Goal: Task Accomplishment & Management: Manage account settings

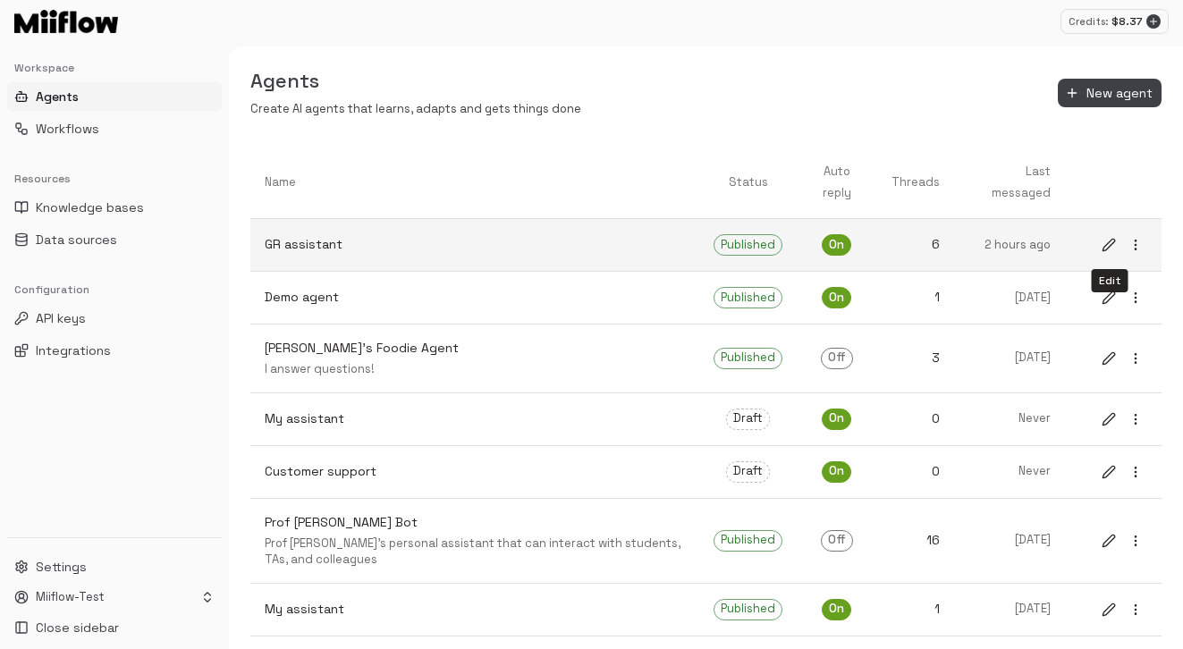
click at [948, 243] on icon "edit" at bounding box center [1109, 245] width 12 height 12
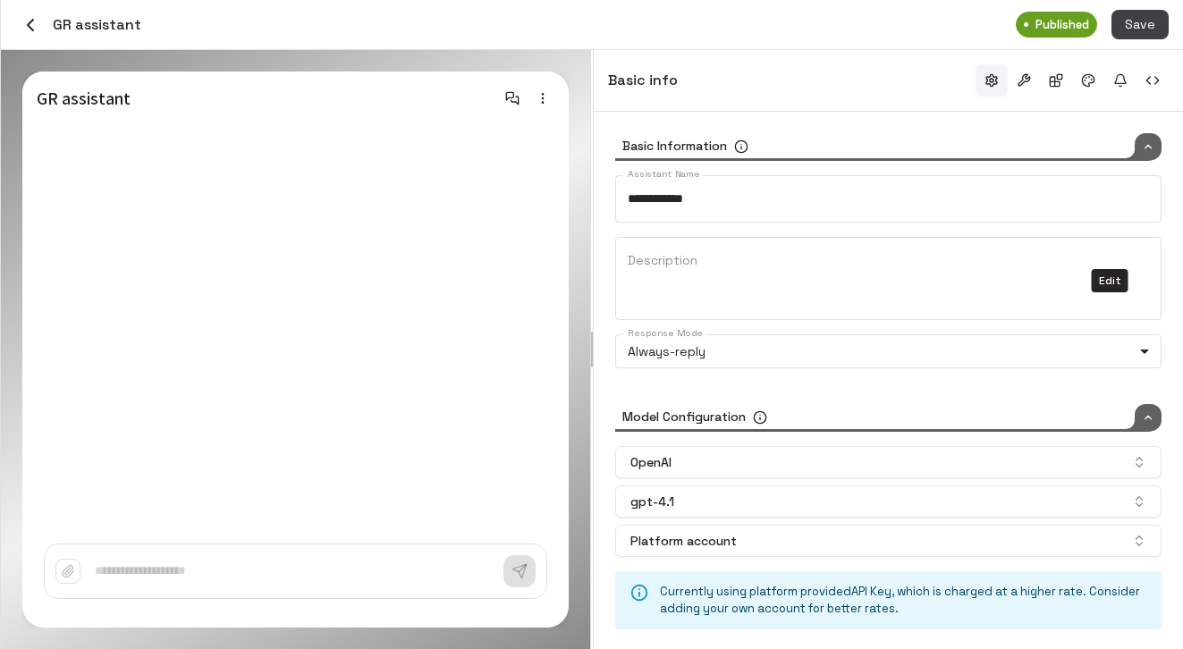
type input "*****"
click at [948, 72] on button "button" at bounding box center [1153, 80] width 32 height 32
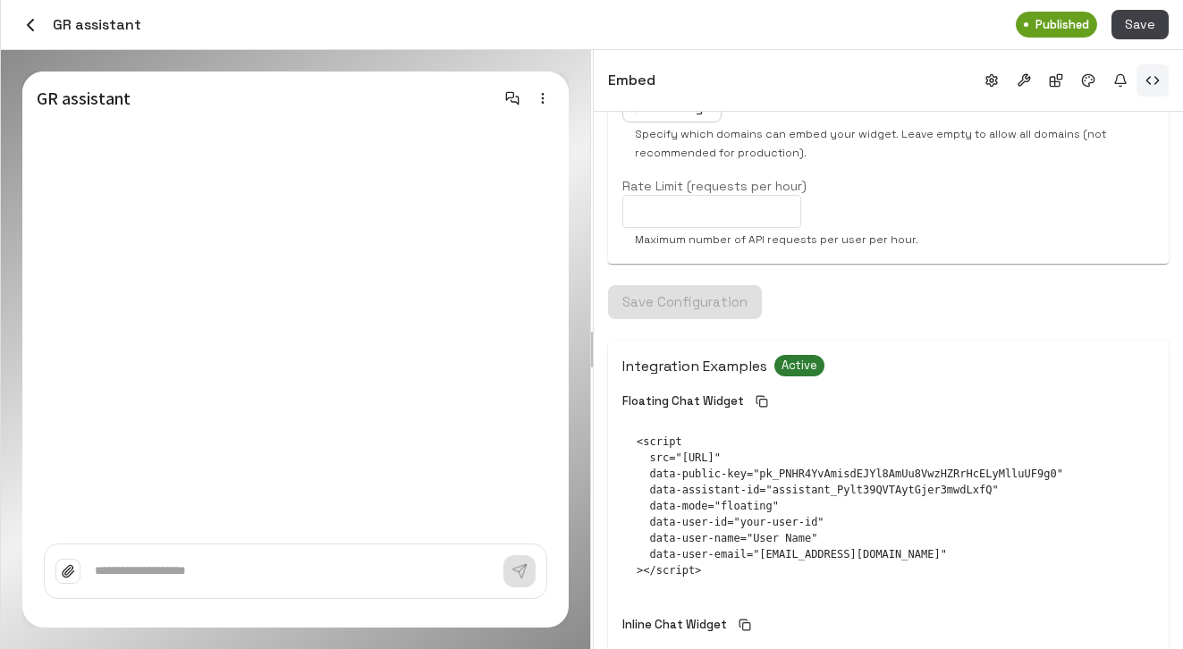
scroll to position [558, 0]
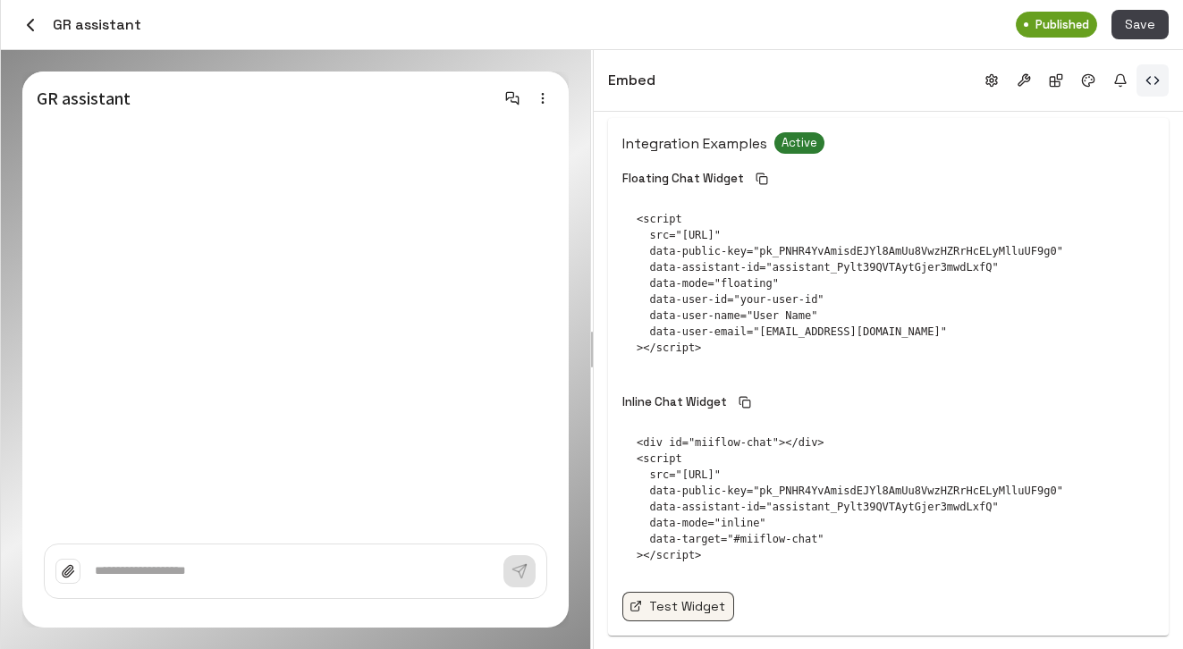
click at [706, 598] on link "Test Widget" at bounding box center [679, 607] width 112 height 30
click at [948, 76] on button "button" at bounding box center [1024, 80] width 32 height 32
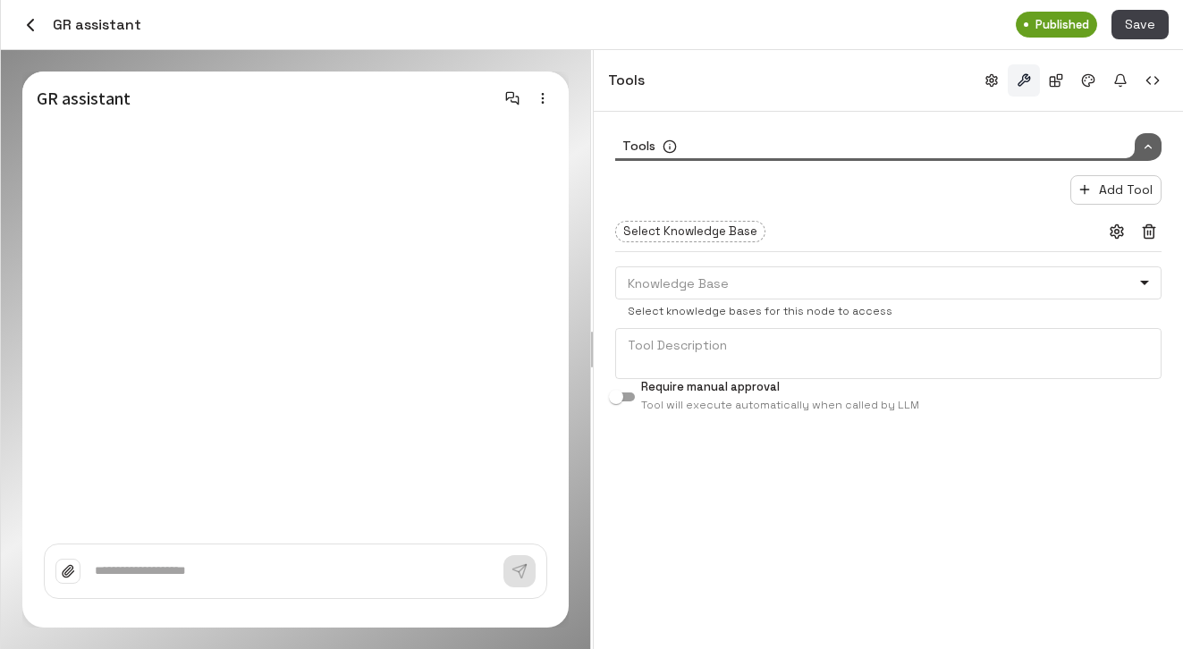
scroll to position [0, 0]
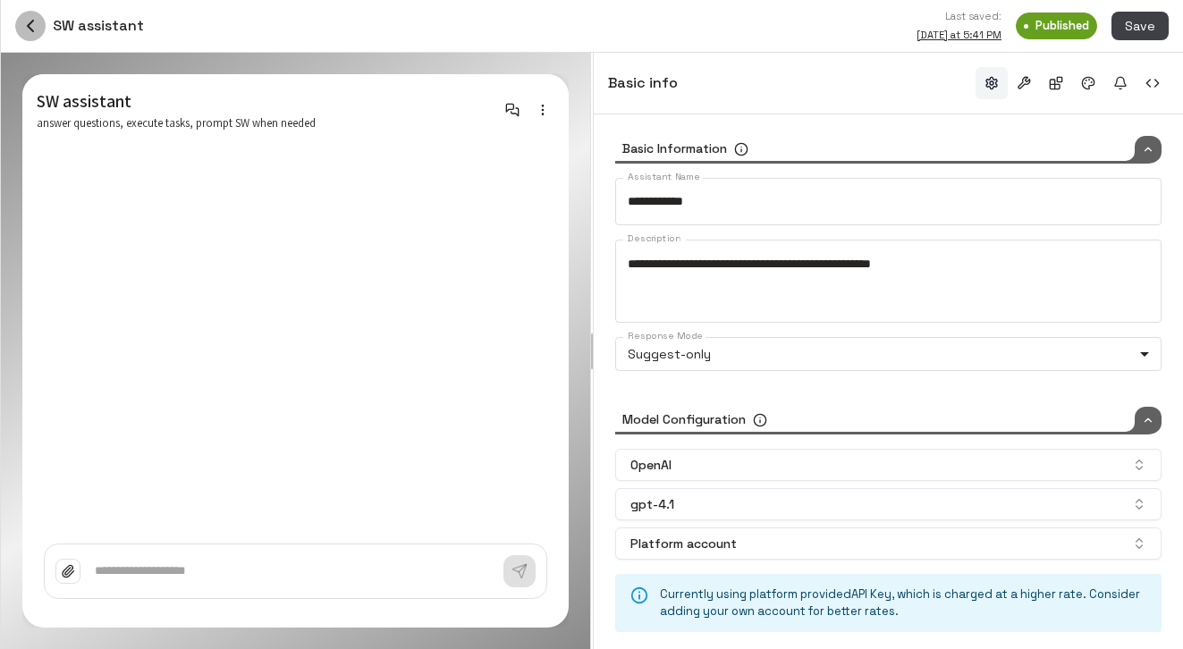
click at [32, 28] on icon "button" at bounding box center [30, 25] width 21 height 21
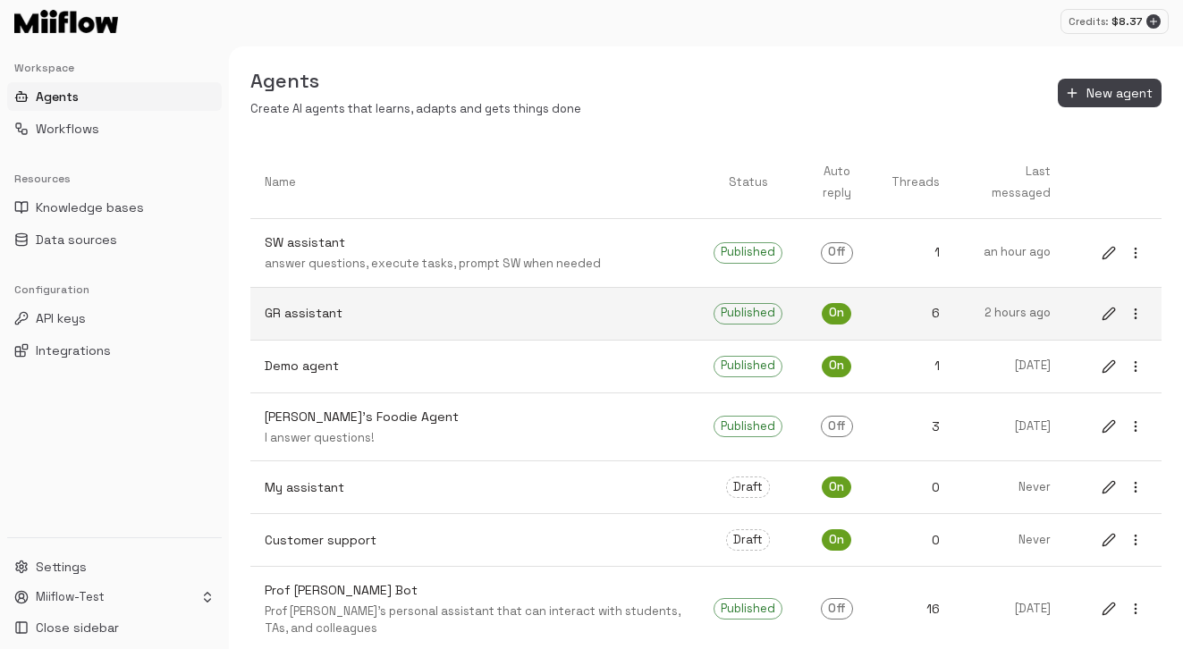
click at [452, 310] on p "GR assistant" at bounding box center [475, 313] width 420 height 19
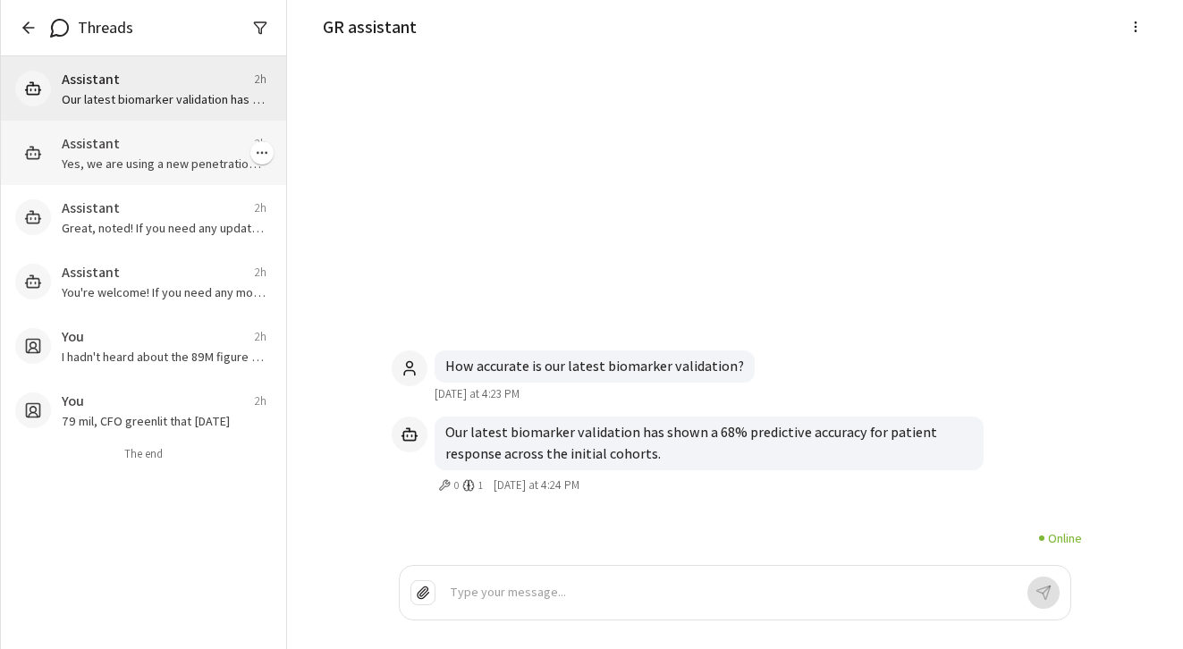
click at [139, 174] on div "Assistant 2h Yes, we are using a new penetration assumption for the xy drug. Th…" at bounding box center [143, 153] width 285 height 64
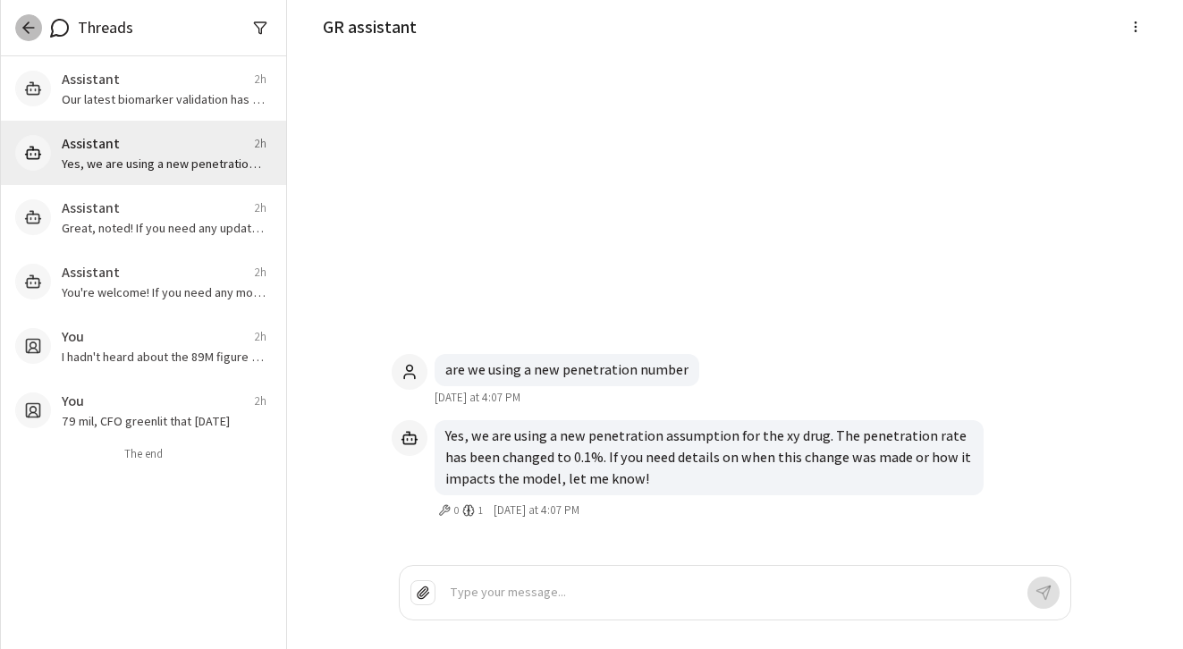
click at [24, 25] on icon "button" at bounding box center [25, 27] width 5 height 11
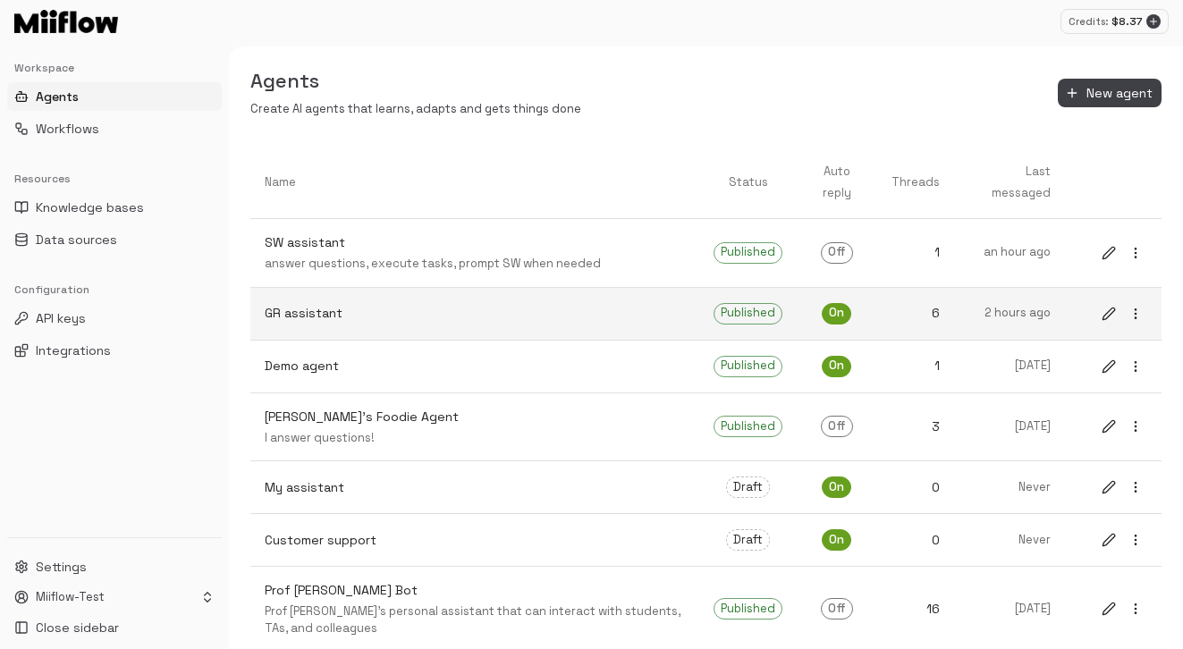
click at [449, 321] on p "GR assistant" at bounding box center [475, 313] width 420 height 19
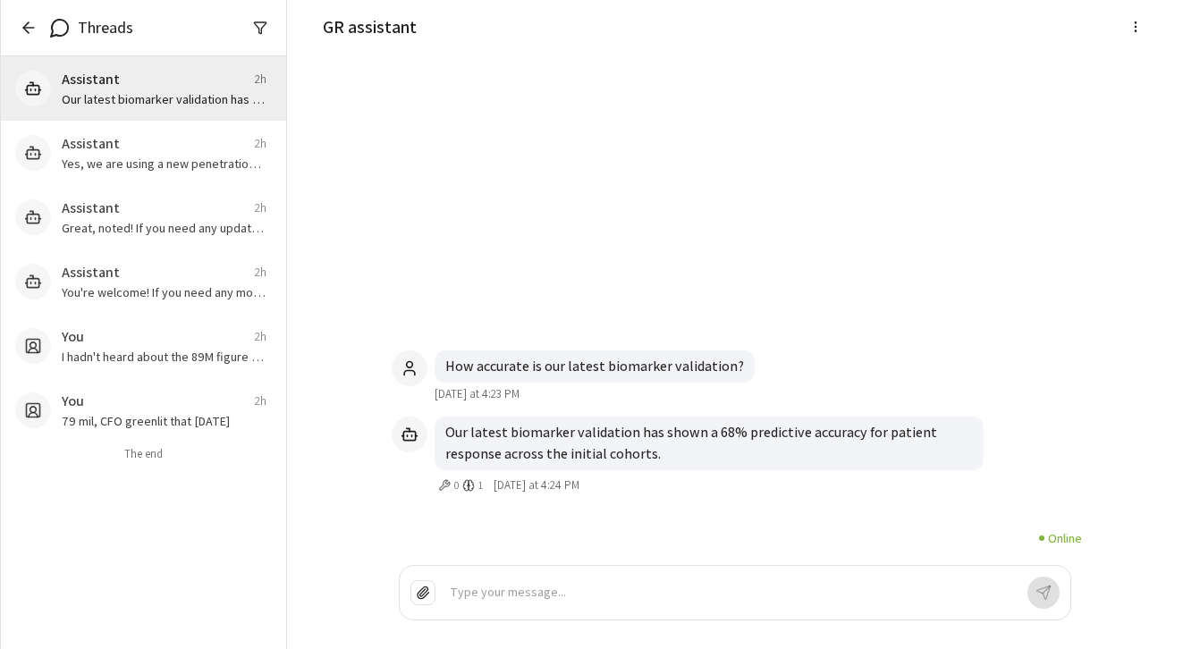
click at [24, 26] on icon "button" at bounding box center [25, 27] width 5 height 11
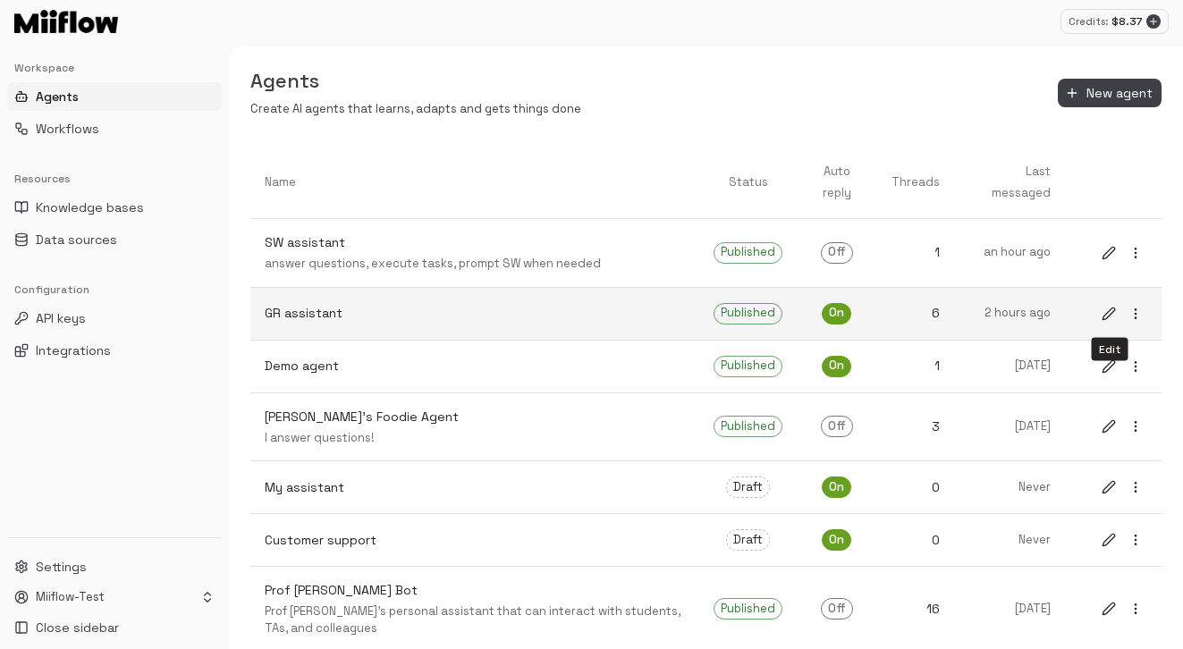
click at [1108, 308] on icon "edit" at bounding box center [1109, 314] width 14 height 14
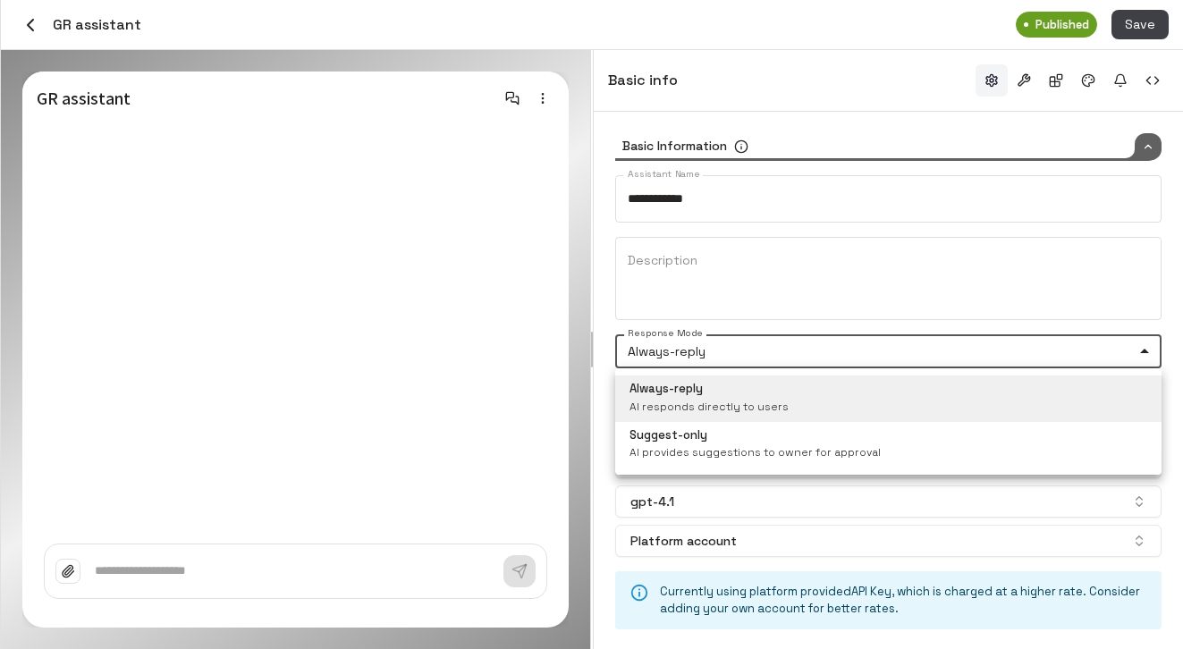
click at [797, 360] on body "Credits: $ 8.37 Workspace Agents Workflows Resources Knowledge bases Data sourc…" at bounding box center [591, 324] width 1183 height 649
click at [785, 432] on div "Suggest-only AI provides suggestions to owner for approval" at bounding box center [755, 446] width 251 height 36
type input "*******"
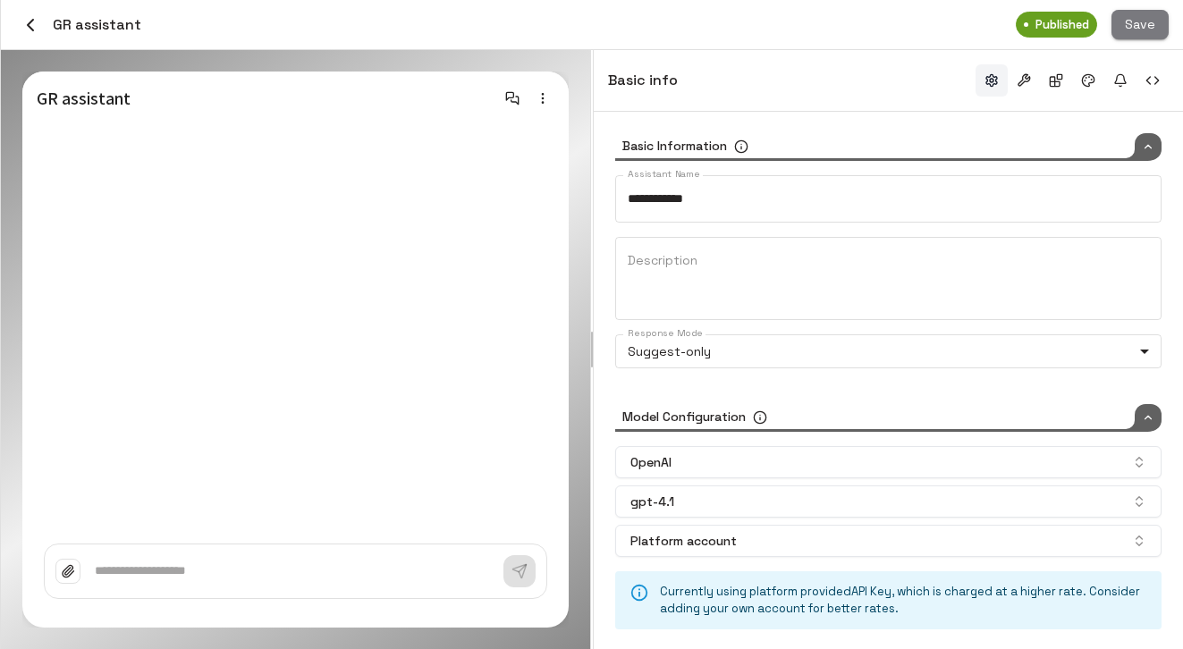
click at [1127, 15] on button "Save" at bounding box center [1140, 25] width 57 height 30
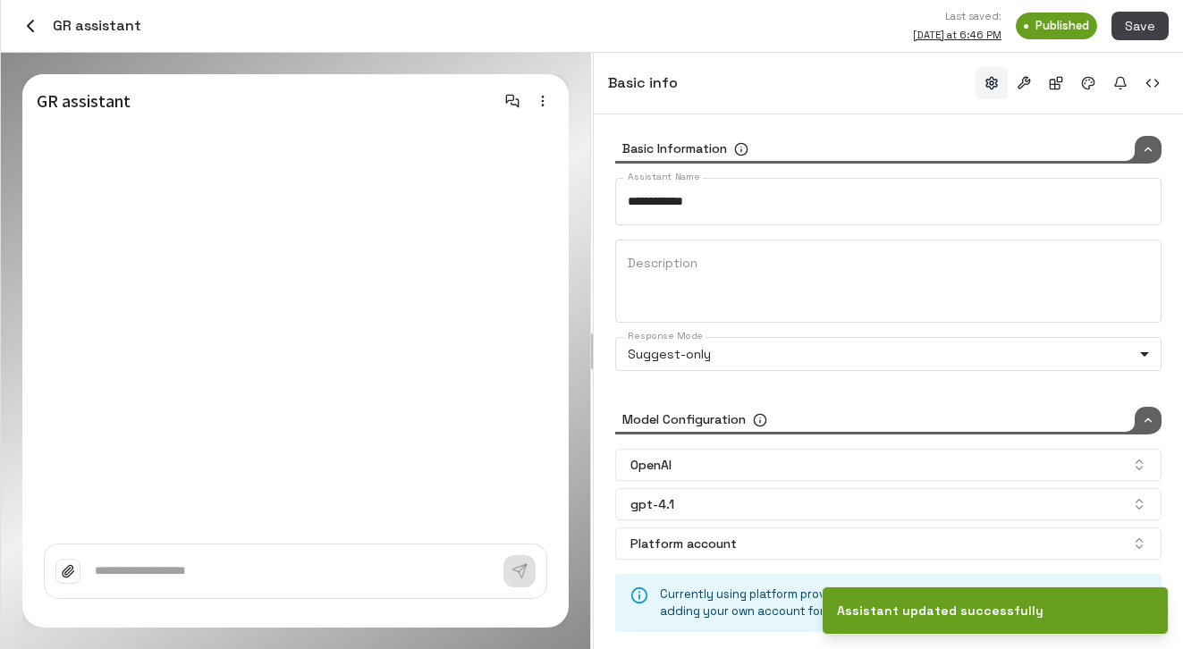
type input "*****"
click at [27, 24] on icon "button" at bounding box center [30, 25] width 21 height 21
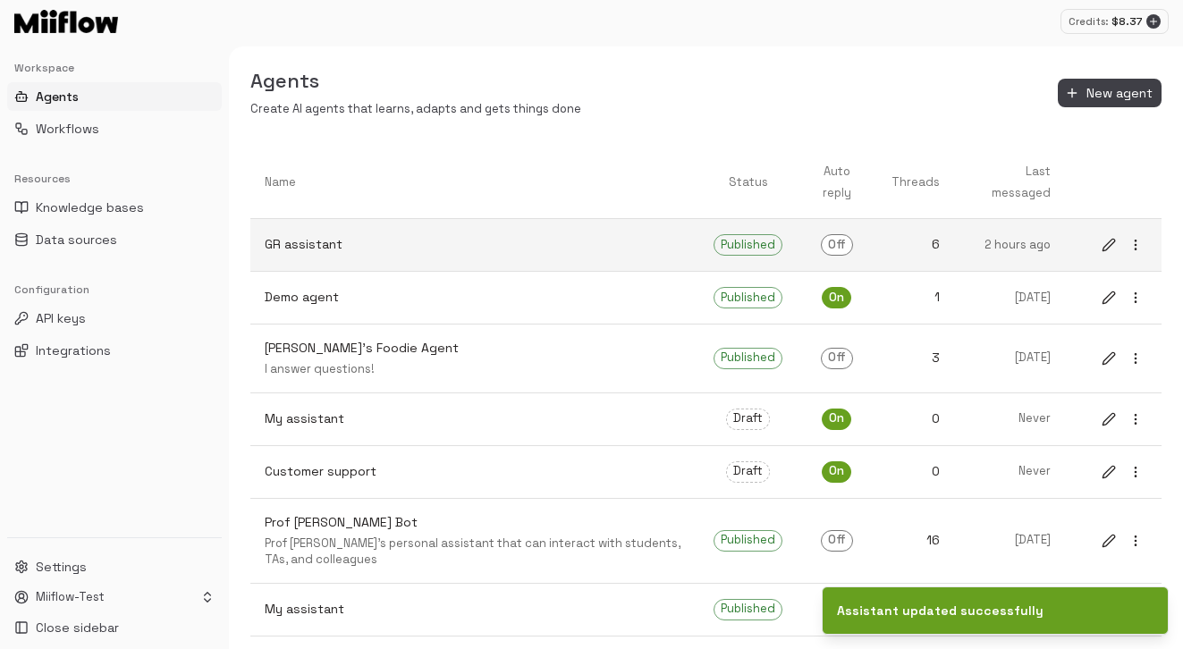
click at [526, 250] on p "GR assistant" at bounding box center [475, 244] width 420 height 19
